Goal: Check status: Check status

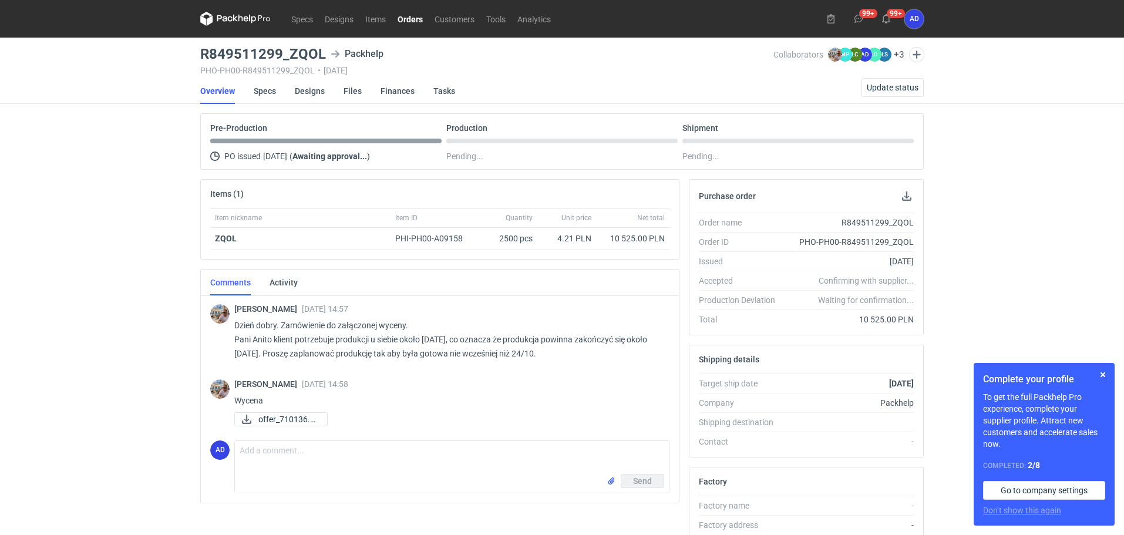
click at [417, 22] on link "Orders" at bounding box center [410, 19] width 37 height 14
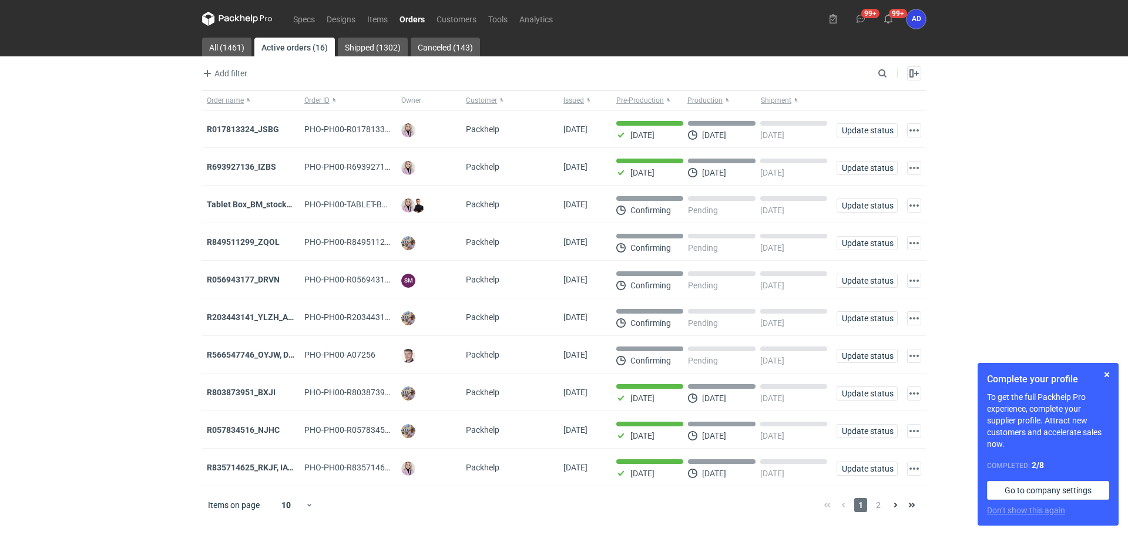
click at [419, 23] on link "Orders" at bounding box center [412, 19] width 37 height 14
click at [886, 75] on input "Search" at bounding box center [831, 73] width 116 height 14
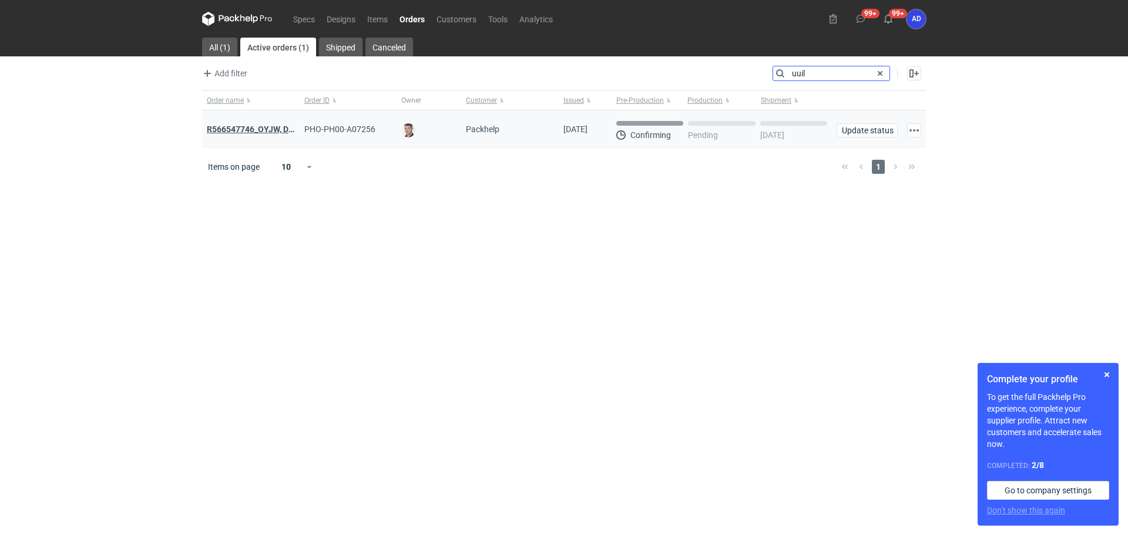
type input "uuil"
click at [258, 132] on strong "R566547746_OYJW, DJBN, [PERSON_NAME], [PERSON_NAME], OYBW, UUIL" at bounding box center [366, 129] width 318 height 13
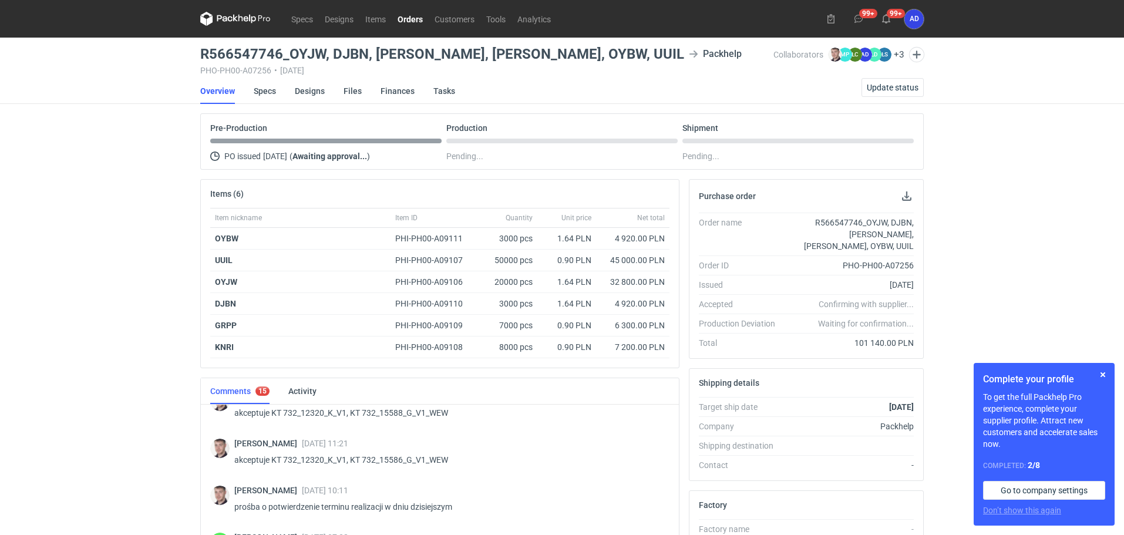
click at [405, 19] on link "Orders" at bounding box center [410, 19] width 37 height 14
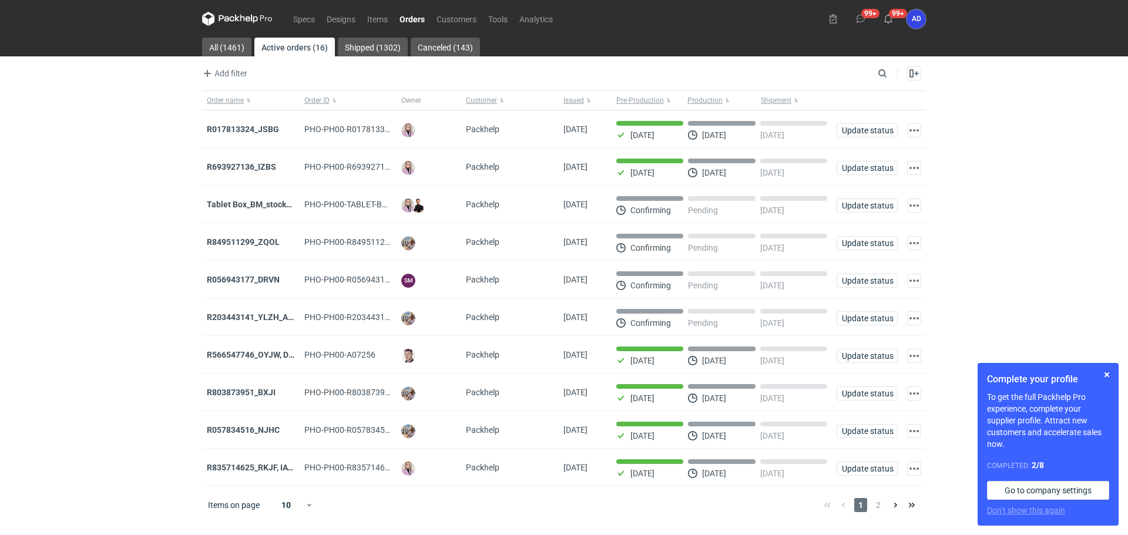
click at [412, 18] on link "Orders" at bounding box center [412, 19] width 37 height 14
click at [876, 512] on span "2" at bounding box center [878, 505] width 13 height 14
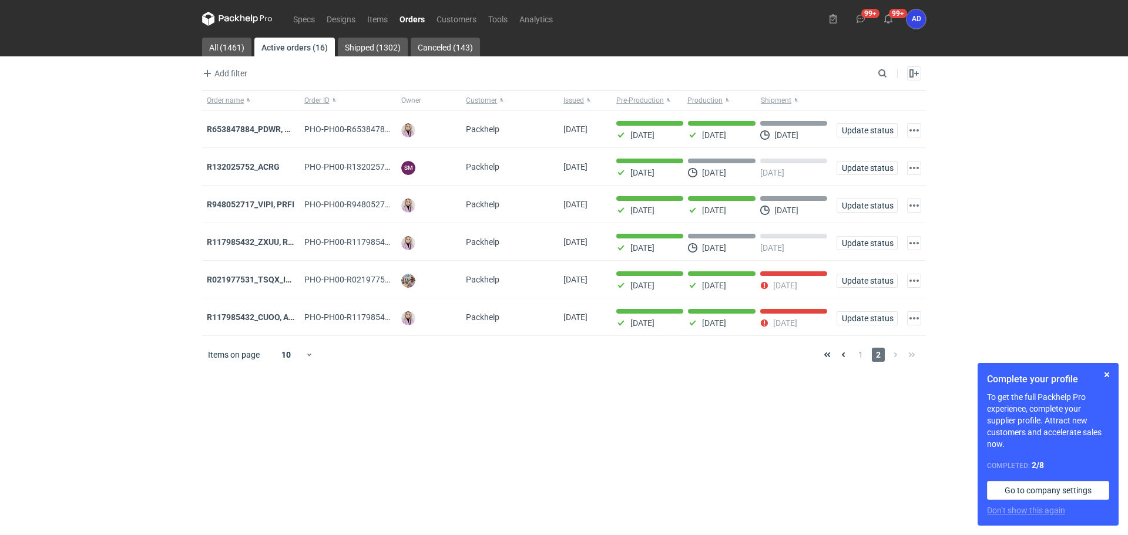
click at [242, 319] on strong "R117985432_CUOO, AZGB, OQAV" at bounding box center [268, 316] width 123 height 9
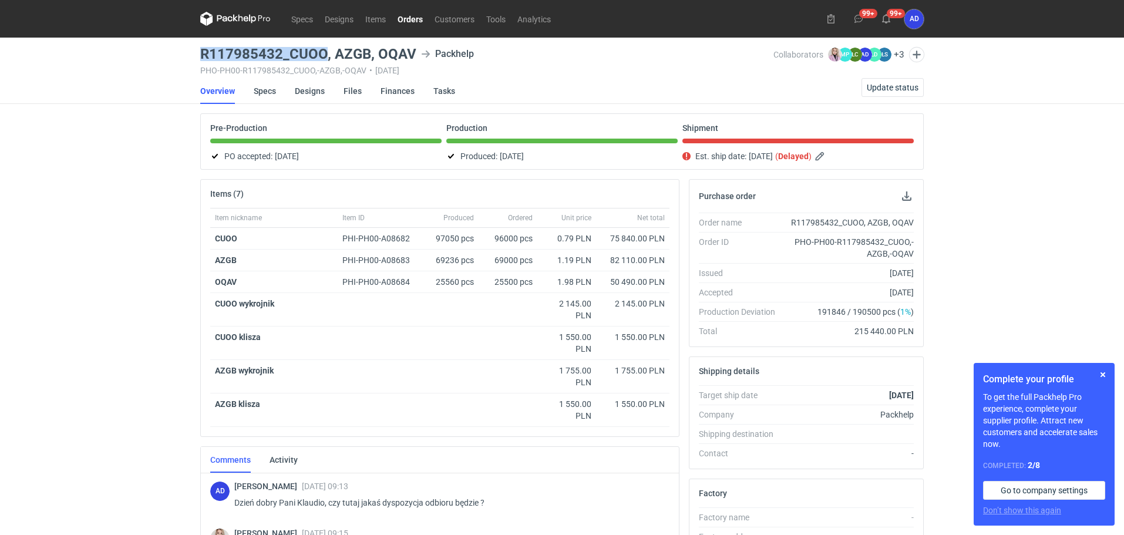
drag, startPoint x: 326, startPoint y: 52, endPoint x: 191, endPoint y: 53, distance: 135.1
click at [191, 53] on div "Specs Designs Items Orders Customers Tools Analytics 99+ 99+ AD [PERSON_NAME] […" at bounding box center [562, 267] width 1124 height 535
copy h3 "R117985432_CUOO"
click at [408, 18] on link "Orders" at bounding box center [410, 19] width 37 height 14
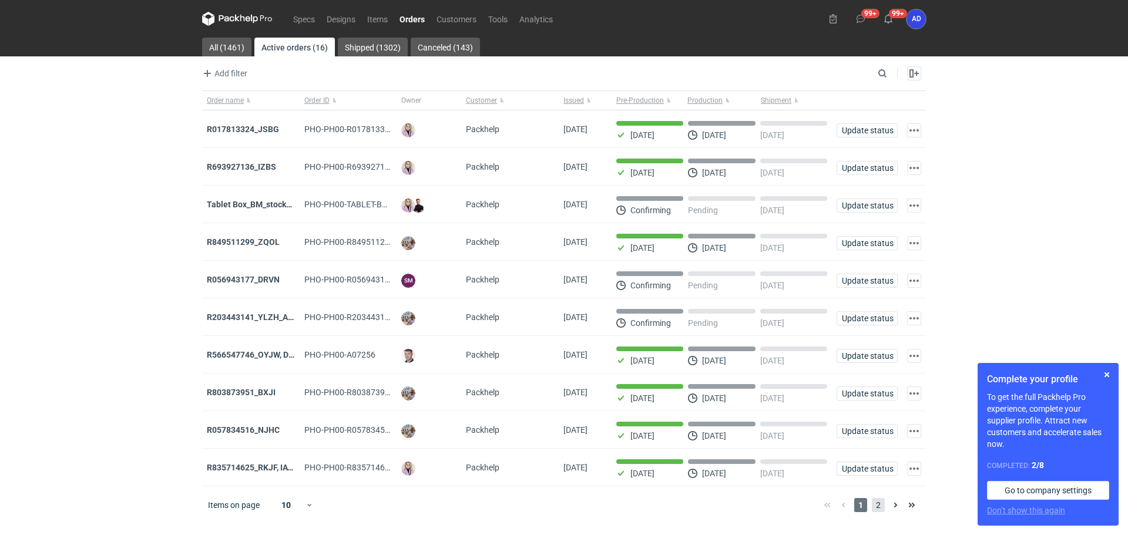
click at [873, 506] on span "2" at bounding box center [878, 505] width 13 height 14
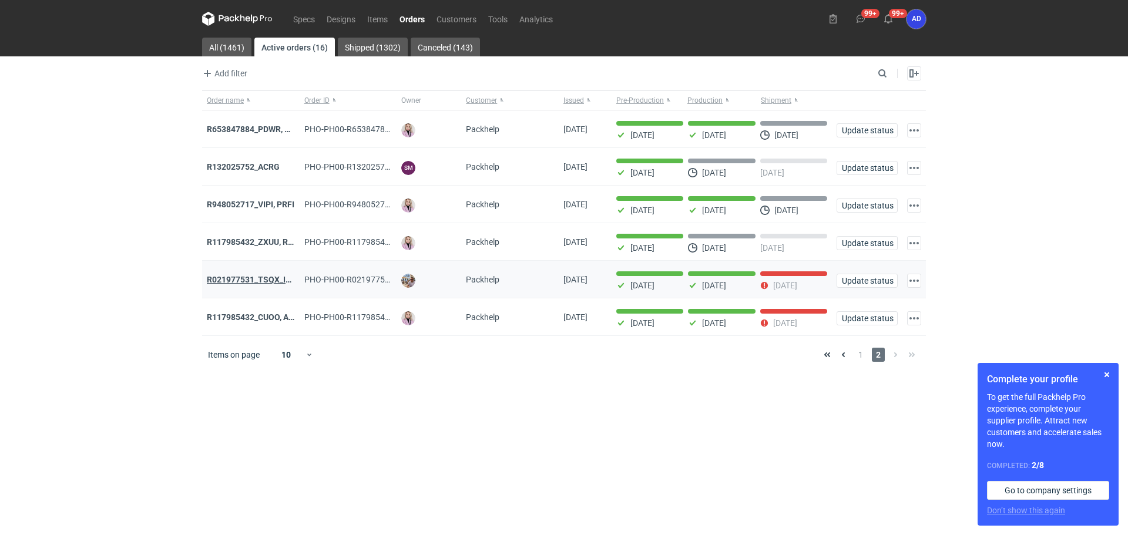
click at [268, 280] on strong "R021977531_TSQX_IDUW" at bounding box center [255, 279] width 96 height 9
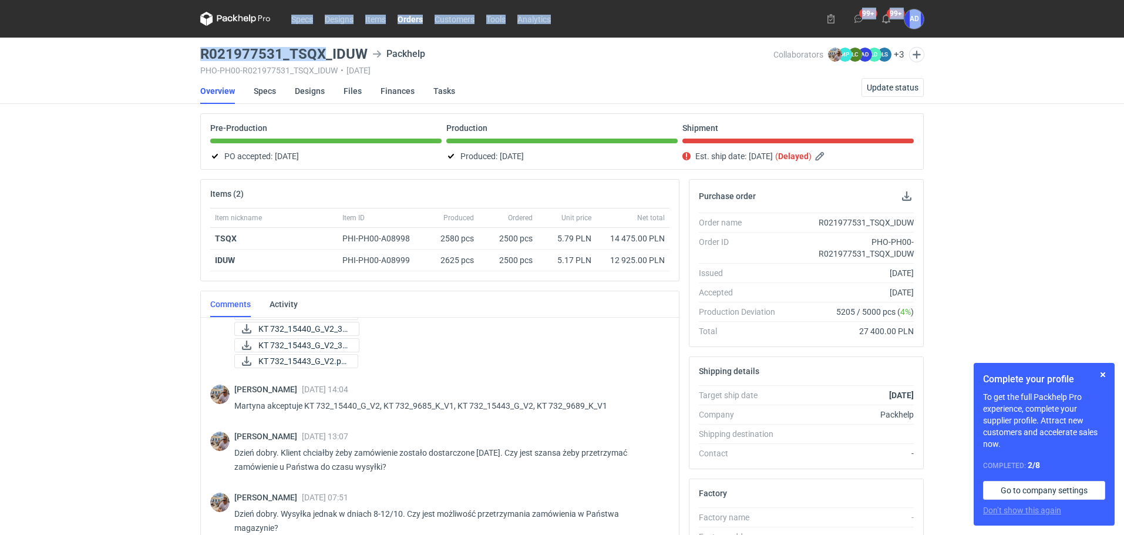
drag, startPoint x: 321, startPoint y: 51, endPoint x: 173, endPoint y: 58, distance: 148.8
click at [173, 58] on div "Specs Designs Items Orders Customers Tools Analytics 99+ 99+ AD [PERSON_NAME] […" at bounding box center [562, 267] width 1124 height 535
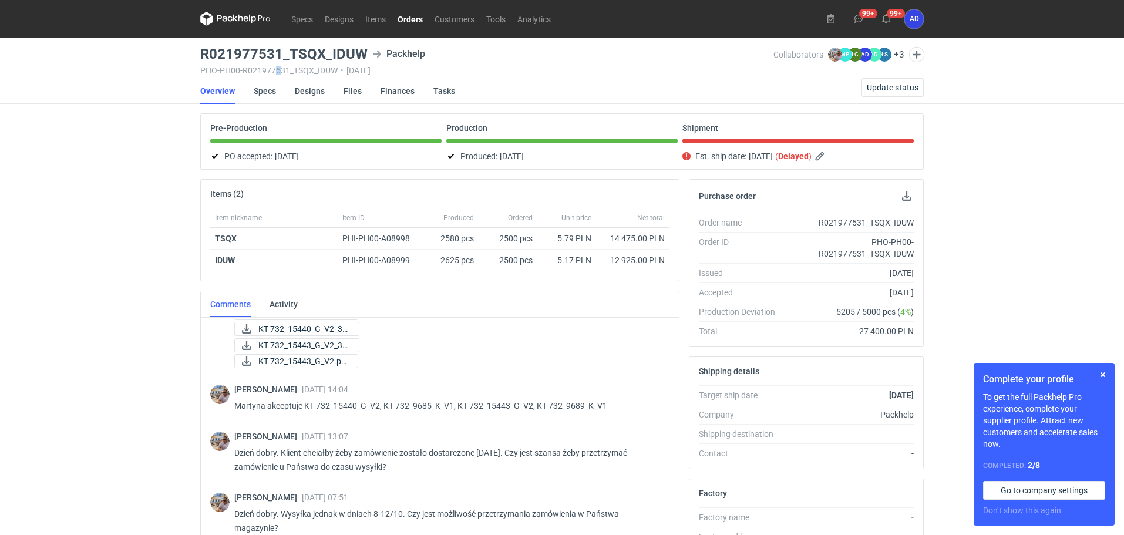
click at [279, 68] on div "PHO-PH00-R021977531_TSQX_IDUW • [DATE]" at bounding box center [486, 70] width 573 height 9
drag, startPoint x: 322, startPoint y: 50, endPoint x: 185, endPoint y: 57, distance: 137.0
click at [185, 57] on div "Specs Designs Items Orders Customers Tools Analytics 99+ 99+ AD [PERSON_NAME] […" at bounding box center [562, 267] width 1124 height 535
copy h3 "R021977531_TSQX"
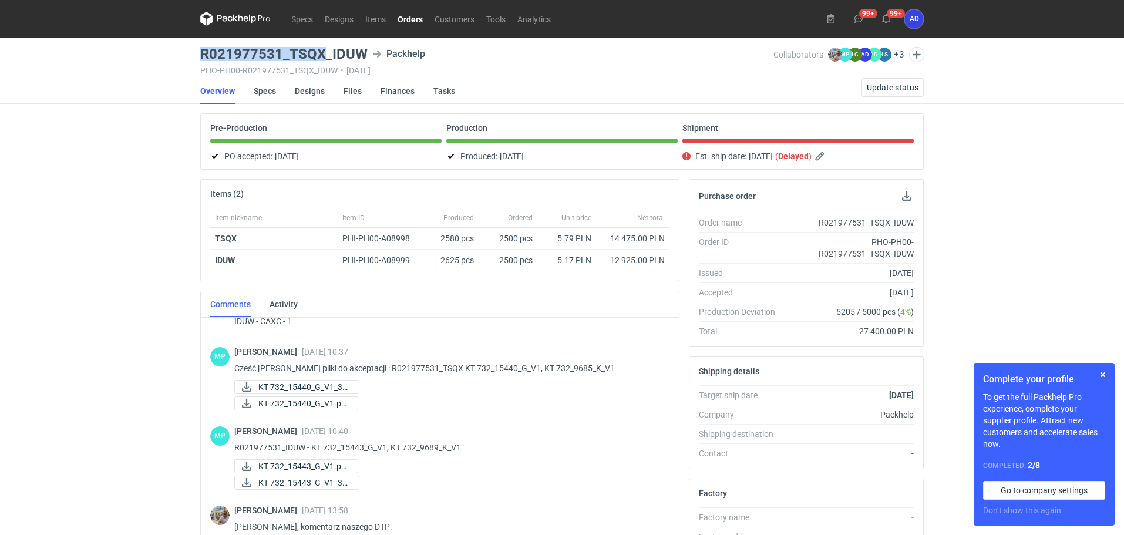
click at [404, 20] on link "Orders" at bounding box center [410, 19] width 37 height 14
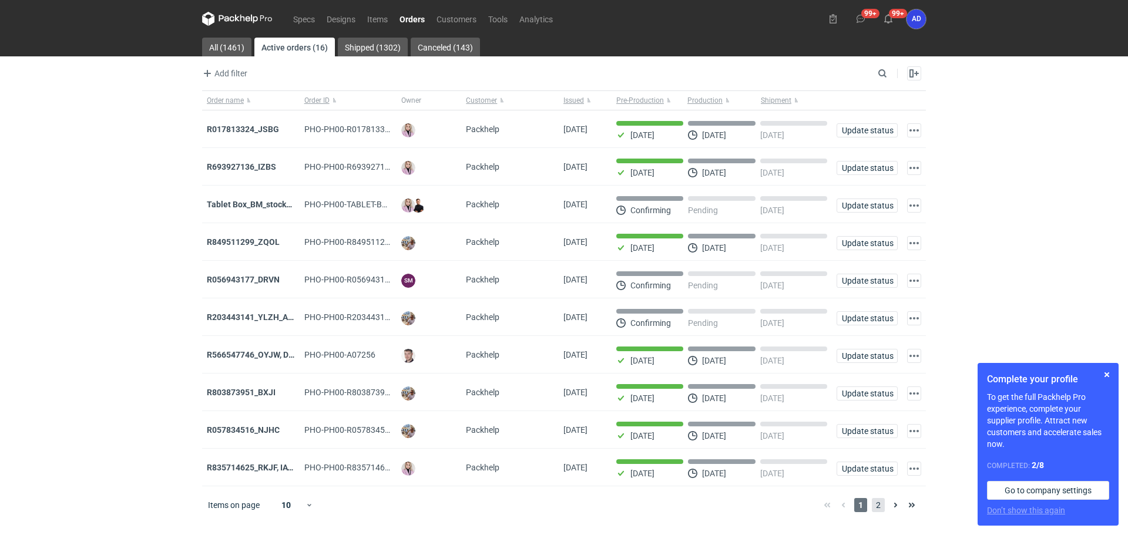
click at [877, 508] on span "2" at bounding box center [878, 505] width 13 height 14
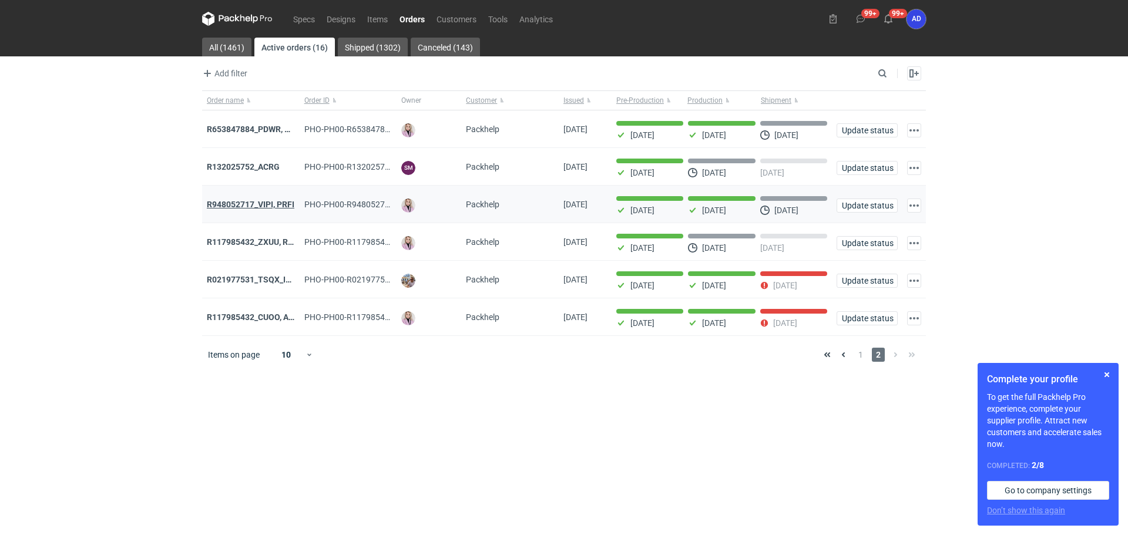
click at [253, 207] on strong "R948052717_VIPI, PRFI" at bounding box center [251, 204] width 88 height 9
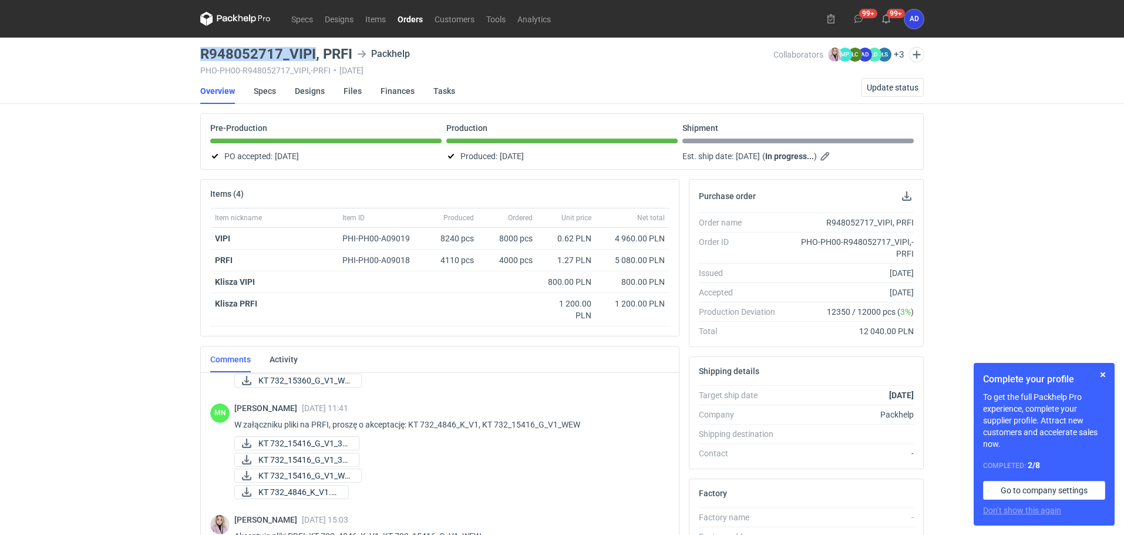
drag, startPoint x: 316, startPoint y: 52, endPoint x: 191, endPoint y: 52, distance: 124.5
click at [191, 52] on div "Specs Designs Items Orders Customers Tools Analytics 99+ 99+ AD [PERSON_NAME] […" at bounding box center [562, 267] width 1124 height 535
copy h3 "R948052717_VIPI"
click at [887, 88] on span "Update status" at bounding box center [893, 87] width 52 height 8
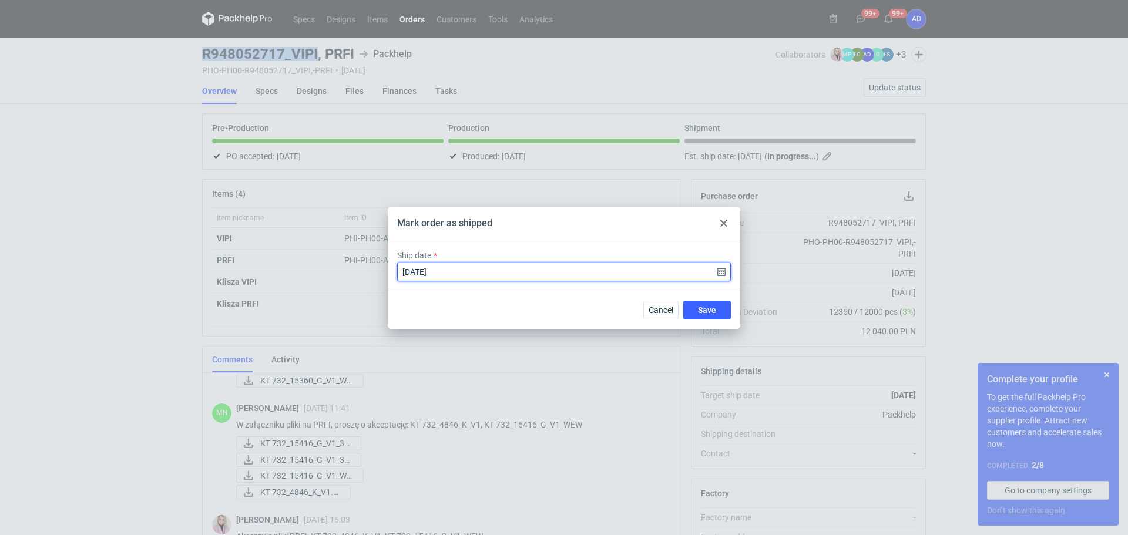
click at [724, 273] on input "[DATE]" at bounding box center [564, 272] width 334 height 19
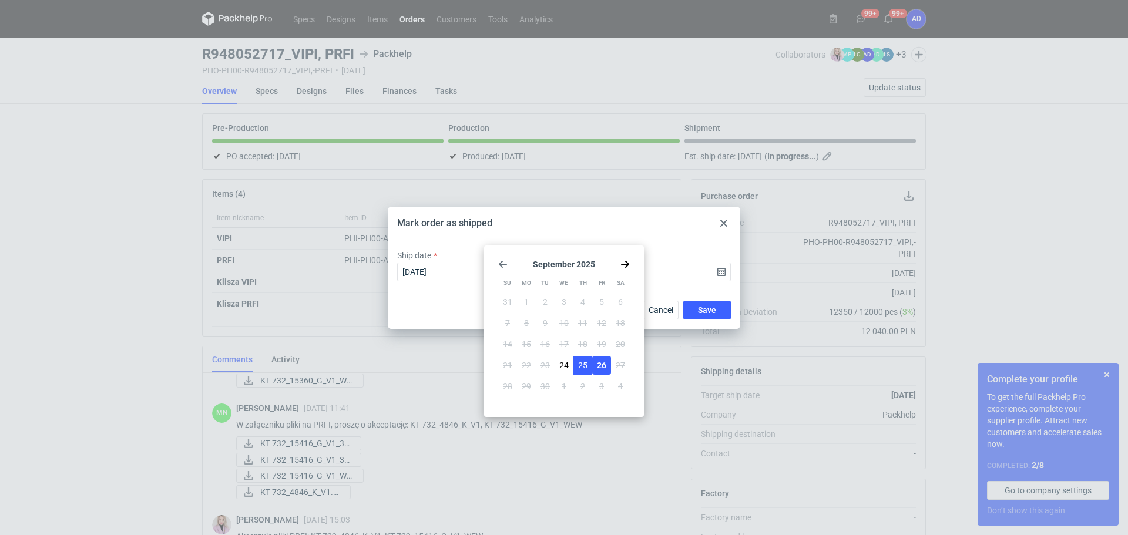
click at [581, 368] on span "25" at bounding box center [582, 365] width 9 height 12
type input "[DATE]"
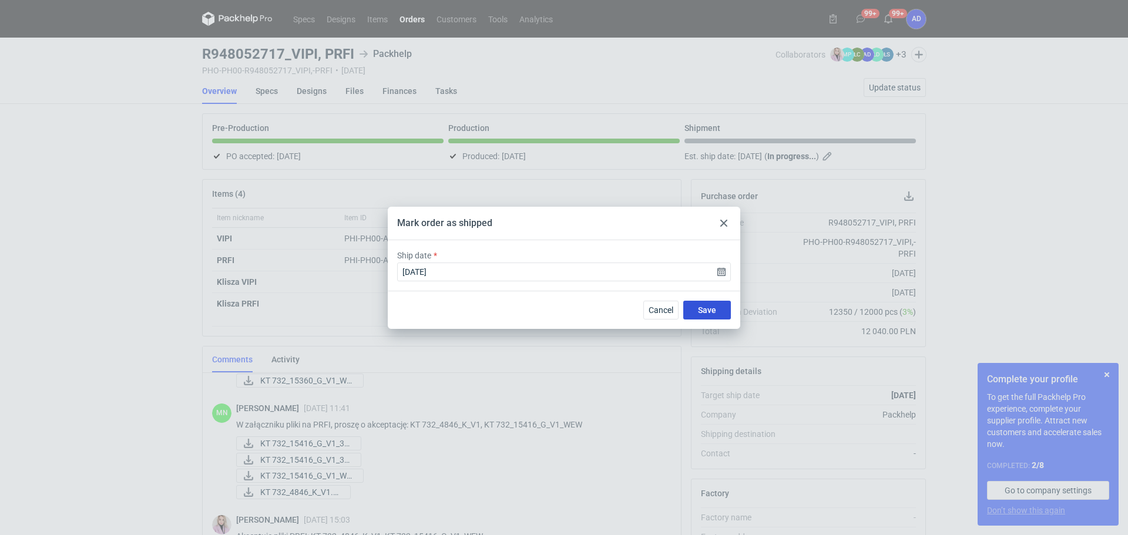
click at [703, 307] on span "Save" at bounding box center [707, 310] width 18 height 8
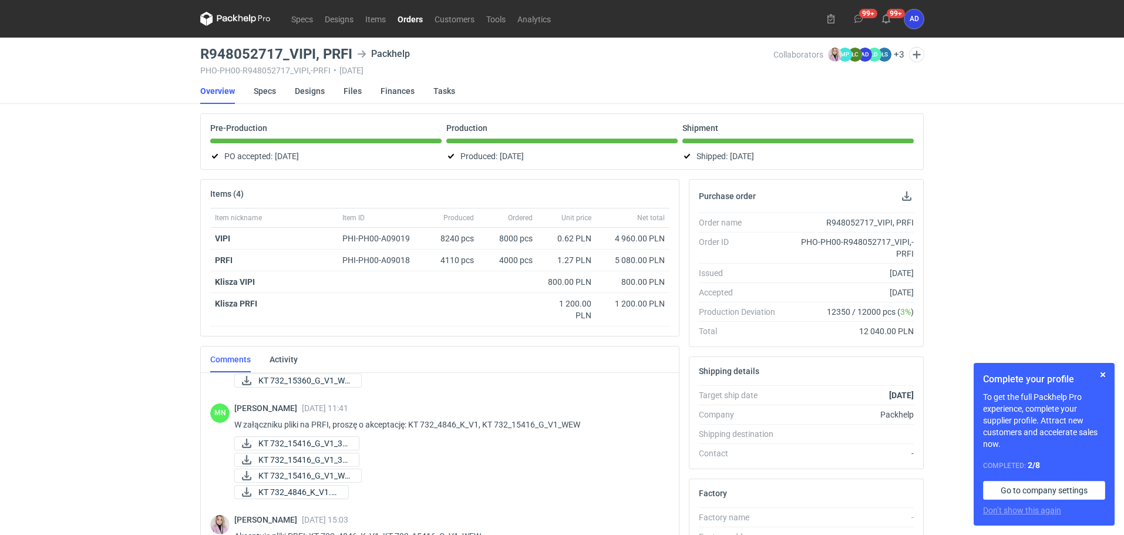
click at [416, 17] on link "Orders" at bounding box center [410, 19] width 37 height 14
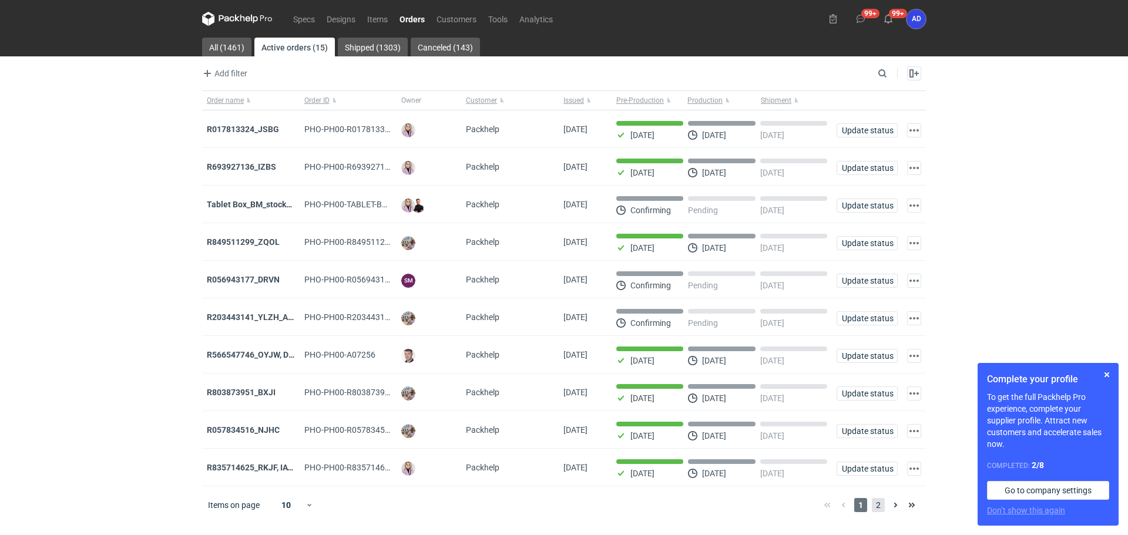
click at [875, 507] on span "2" at bounding box center [878, 505] width 13 height 14
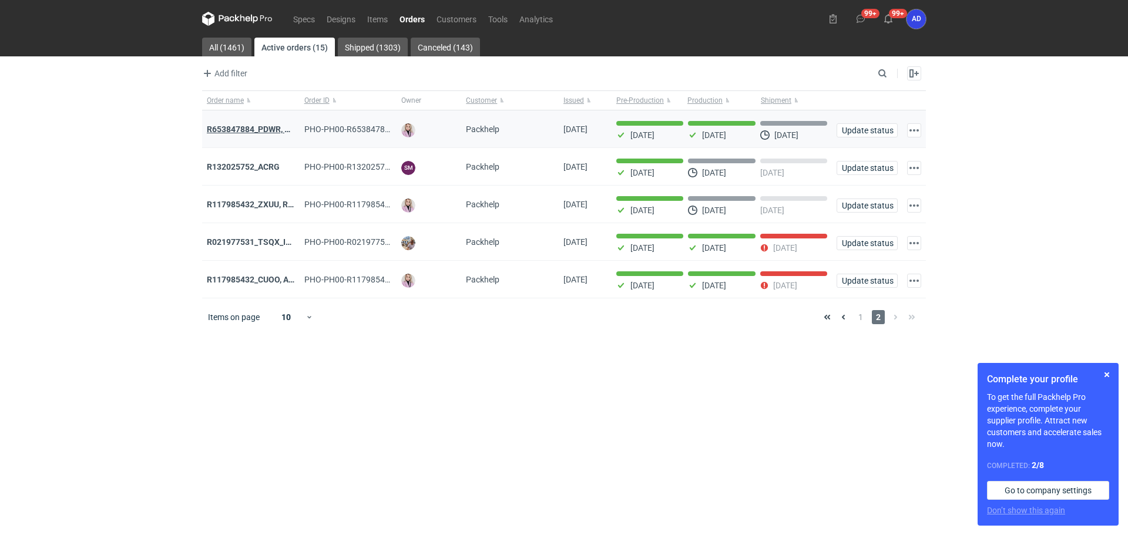
click at [253, 129] on strong "R653847884_PDWR, OHJS, IVNK" at bounding box center [268, 129] width 122 height 9
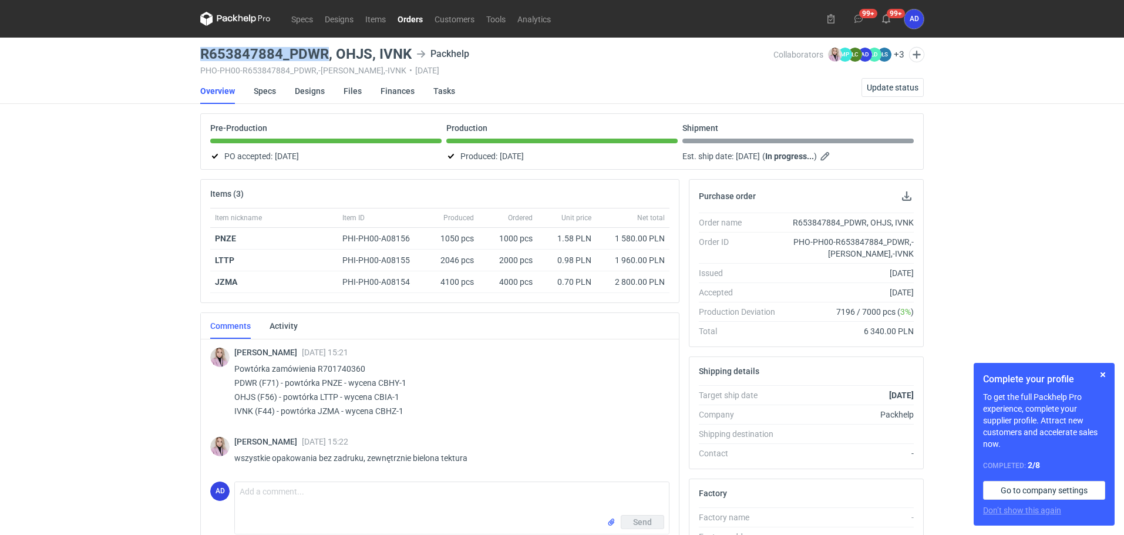
drag, startPoint x: 312, startPoint y: 52, endPoint x: 203, endPoint y: 54, distance: 109.3
click at [203, 54] on h3 "R653847884_PDWR, OHJS, IVNK" at bounding box center [305, 54] width 211 height 14
copy h3 "R653847884_PDWR"
